Goal: Task Accomplishment & Management: Manage account settings

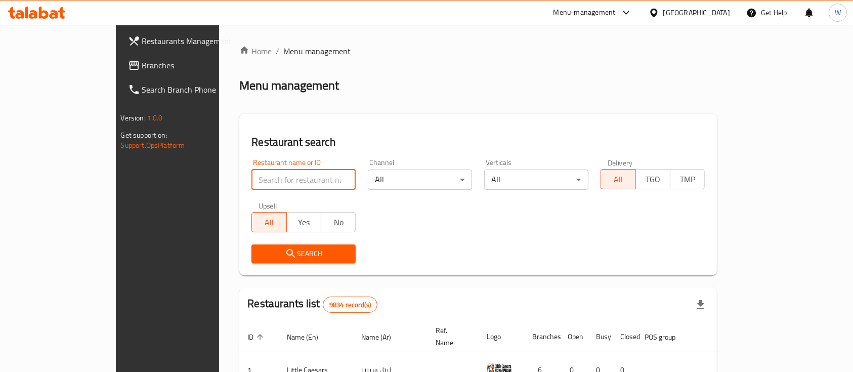
click at [252, 182] on input "search" at bounding box center [304, 180] width 104 height 20
click at [252, 182] on input "خئخىث" at bounding box center [304, 180] width 104 height 20
type input "ozone cinema"
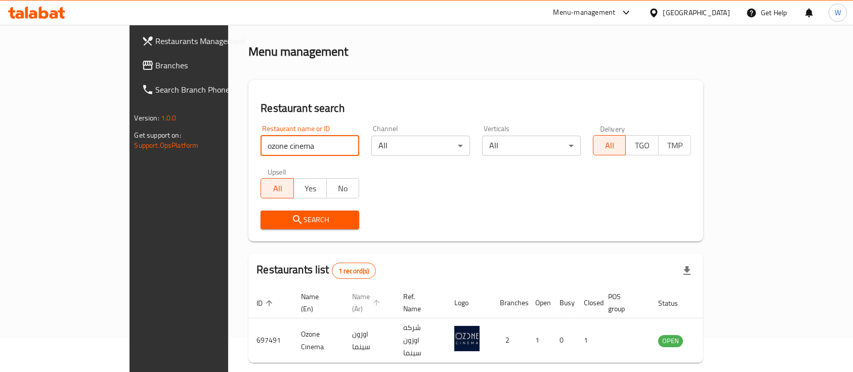
scroll to position [59, 0]
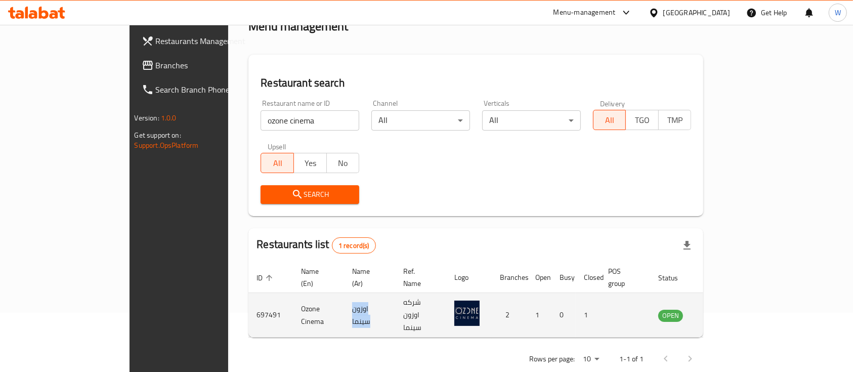
drag, startPoint x: 294, startPoint y: 301, endPoint x: 329, endPoint y: 302, distance: 35.5
click at [344, 302] on td "اوزون سينما" at bounding box center [369, 315] width 51 height 45
copy td "اوزون سينما"
drag, startPoint x: 257, startPoint y: 298, endPoint x: 211, endPoint y: 300, distance: 46.1
click at [293, 302] on td "Ozone Cinema" at bounding box center [318, 315] width 51 height 45
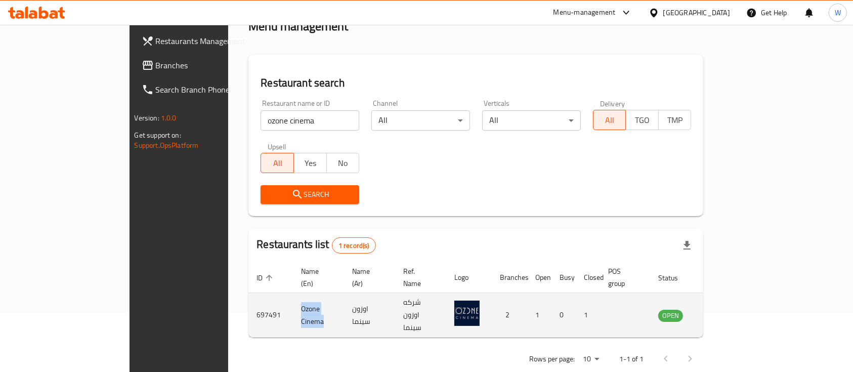
copy td "Ozone Cinema"
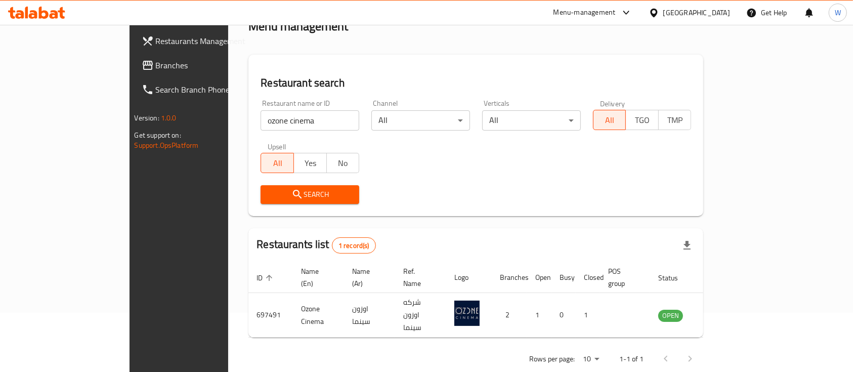
click at [429, 86] on h2 "Restaurant search" at bounding box center [476, 82] width 431 height 15
click at [442, 176] on div "Restaurant name or ID ozone cinema Restaurant name or ID Channel All ​ Vertical…" at bounding box center [476, 152] width 443 height 116
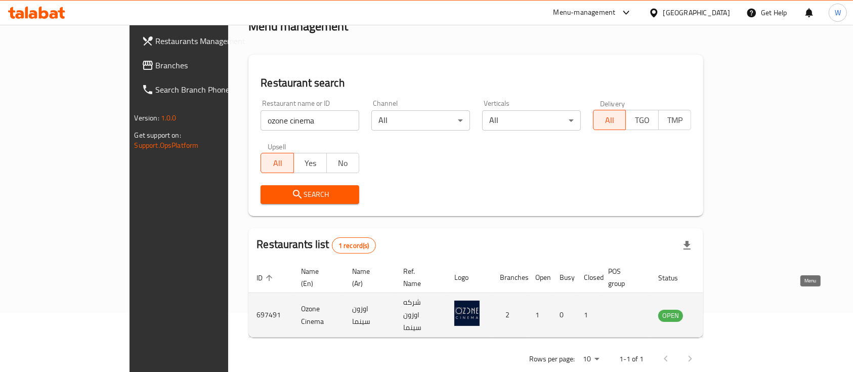
click at [724, 309] on icon "enhanced table" at bounding box center [718, 315] width 12 height 12
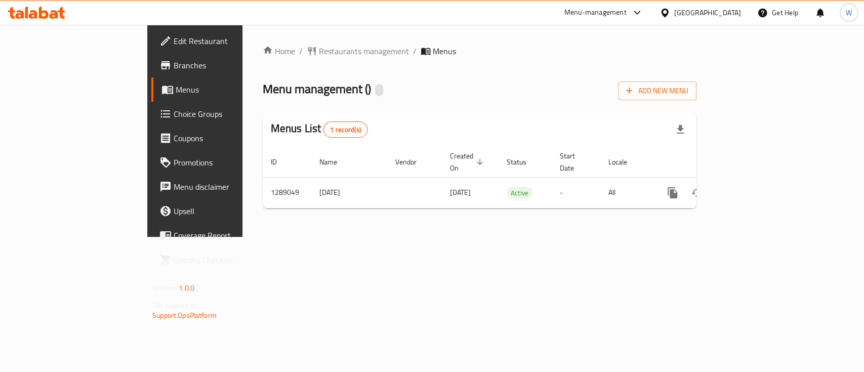
drag, startPoint x: 594, startPoint y: 91, endPoint x: 611, endPoint y: 102, distance: 20.9
click at [594, 91] on div "Menu management ( ) Add New Menu" at bounding box center [480, 88] width 434 height 23
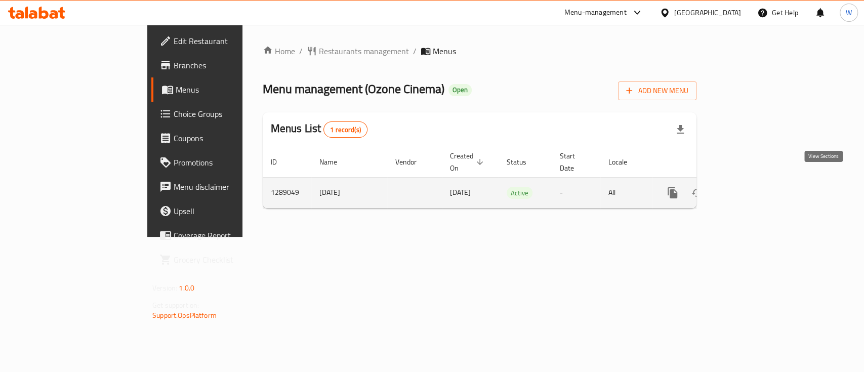
click at [758, 181] on link "enhanced table" at bounding box center [745, 193] width 24 height 24
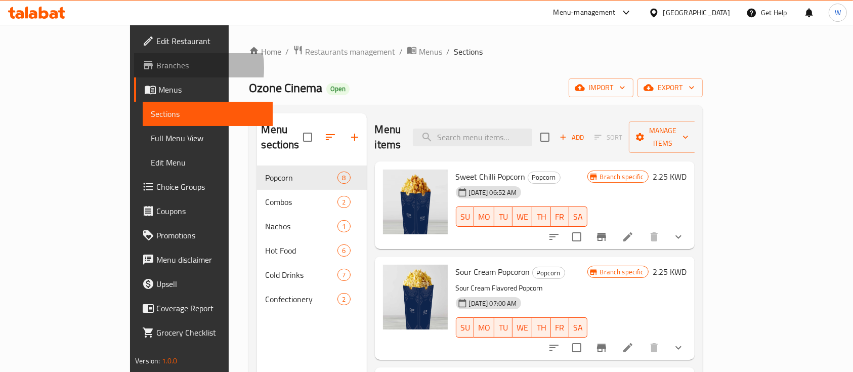
click at [156, 68] on span "Branches" at bounding box center [210, 65] width 108 height 12
